Goal: Transaction & Acquisition: Download file/media

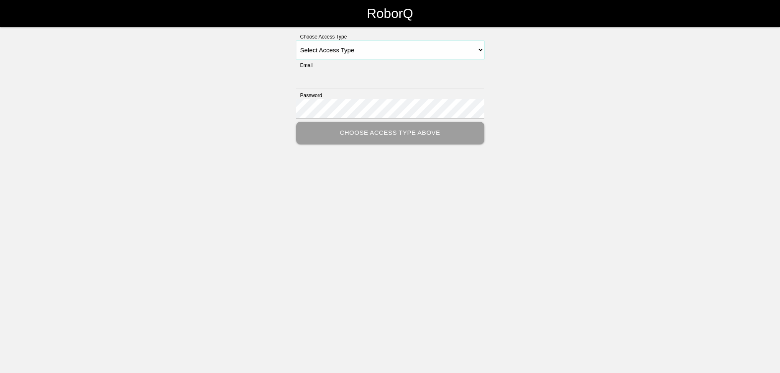
click at [481, 51] on select "Select Access Type Admin Customer Supervisor Worker" at bounding box center [390, 50] width 188 height 19
select select "Customer"
click at [296, 41] on select "Select Access Type Admin Customer Supervisor Worker" at bounding box center [390, 50] width 188 height 19
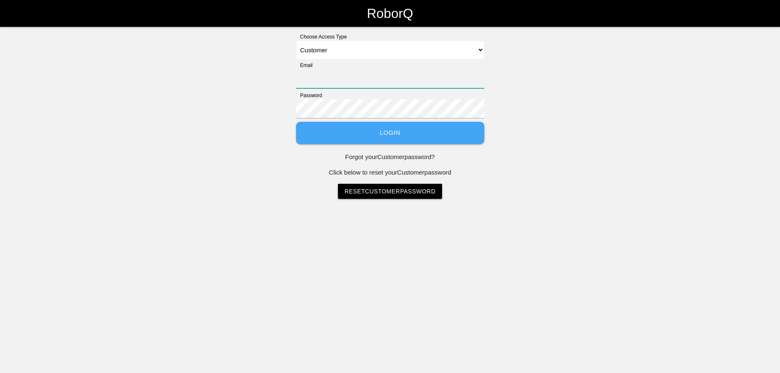
click at [438, 78] on input "Email" at bounding box center [390, 78] width 188 height 19
type input "[PERSON_NAME][EMAIL_ADDRESS][PERSON_NAME][DOMAIN_NAME]"
click at [427, 136] on button "Login" at bounding box center [390, 133] width 188 height 22
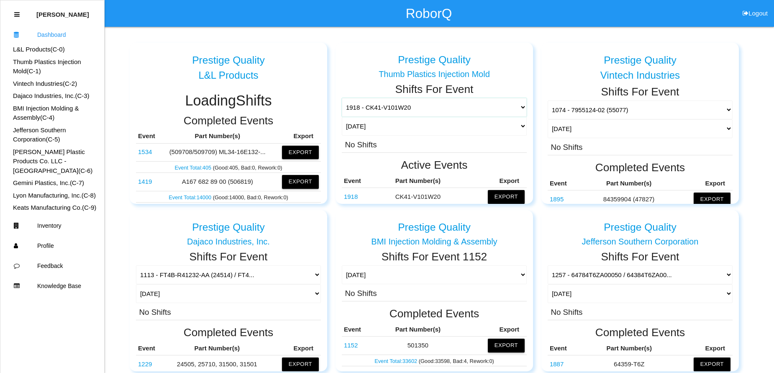
click at [407, 106] on select "1918 - CK41-V101W20 1015 - N1063BAFF1AB 1366 - 68067760AB-C / 68067761AB-C 1677…" at bounding box center [434, 107] width 185 height 19
click at [342, 98] on select "1918 - CK41-V101W20 1015 - N1063BAFF1AB 1366 - 68067760AB-C / 68067761AB-C 1677…" at bounding box center [434, 107] width 185 height 19
click at [491, 193] on button "Export" at bounding box center [506, 196] width 37 height 13
click at [491, 193] on button "Excel" at bounding box center [498, 196] width 15 height 7
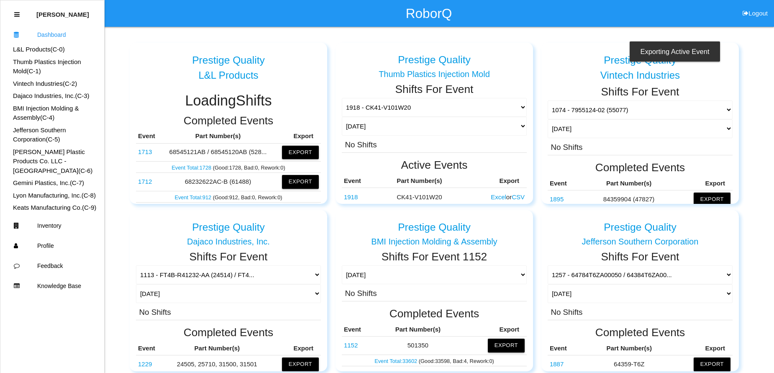
click at [418, 199] on td "CK41-V101W20" at bounding box center [420, 197] width 84 height 19
click at [350, 196] on link "1918" at bounding box center [351, 196] width 14 height 7
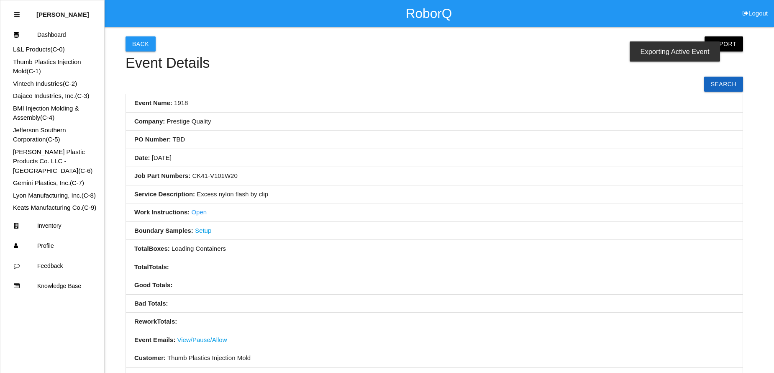
click at [723, 45] on button "Export" at bounding box center [723, 43] width 38 height 15
click at [681, 47] on div "Exporting Active Event" at bounding box center [674, 51] width 90 height 20
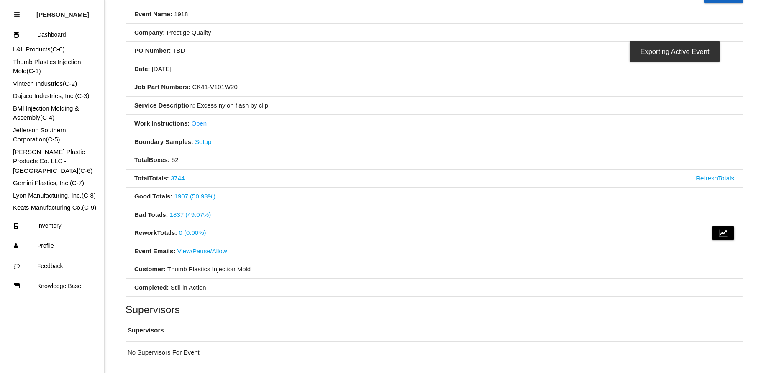
scroll to position [88, 0]
